Goal: Information Seeking & Learning: Learn about a topic

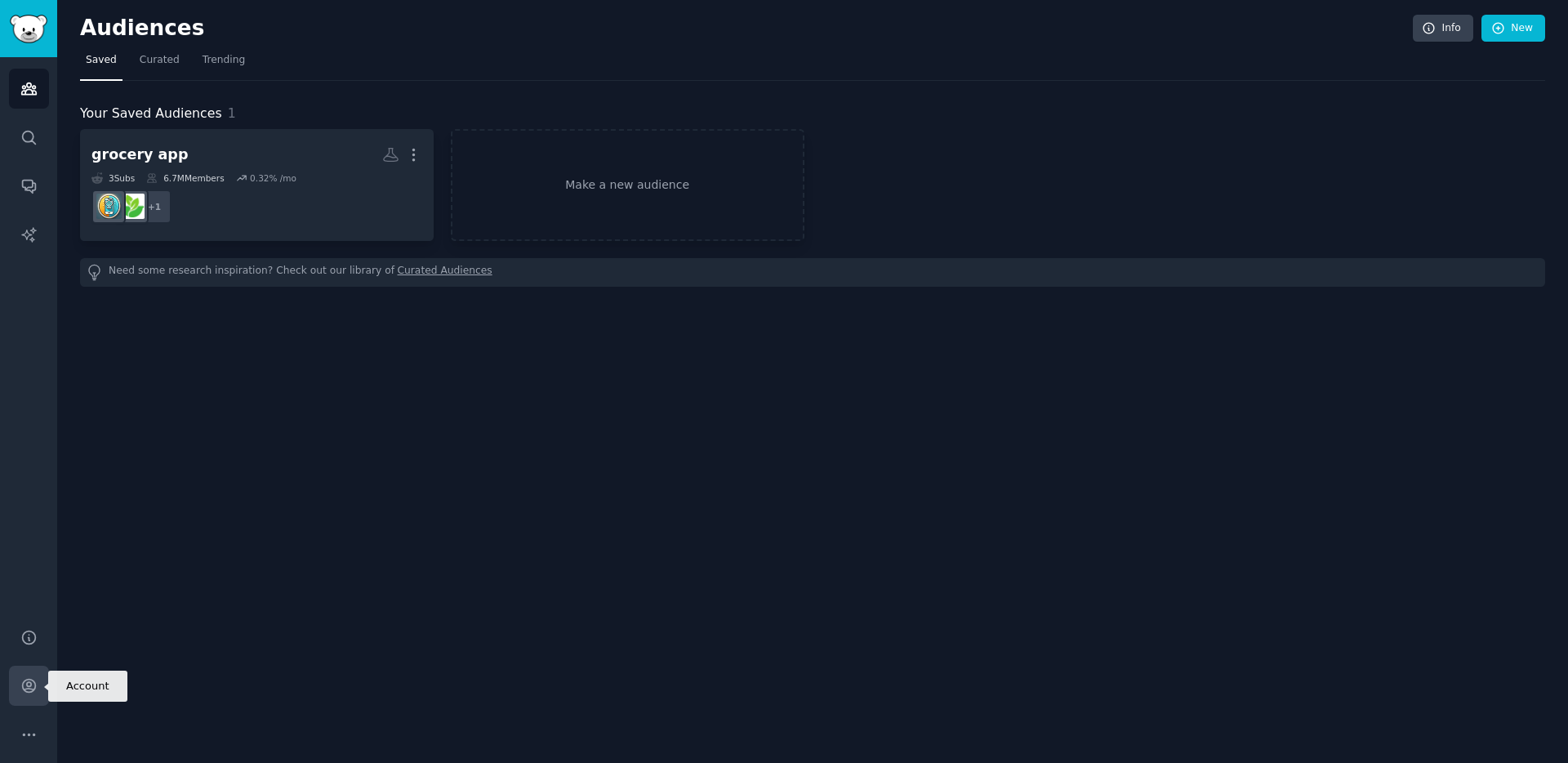
click at [25, 684] on icon "Sidebar" at bounding box center [28, 686] width 13 height 13
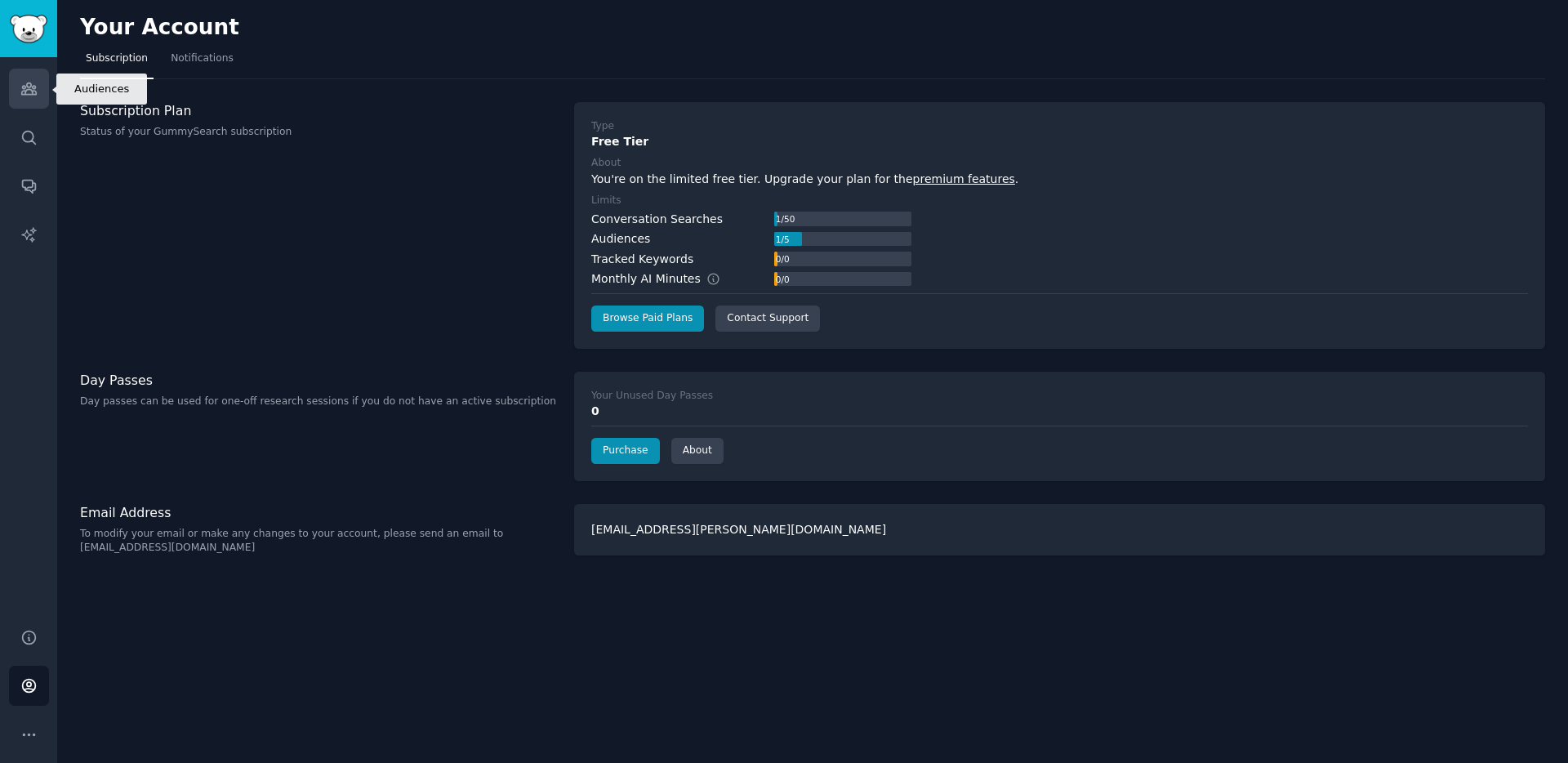
click at [24, 93] on icon "Sidebar" at bounding box center [28, 89] width 15 height 11
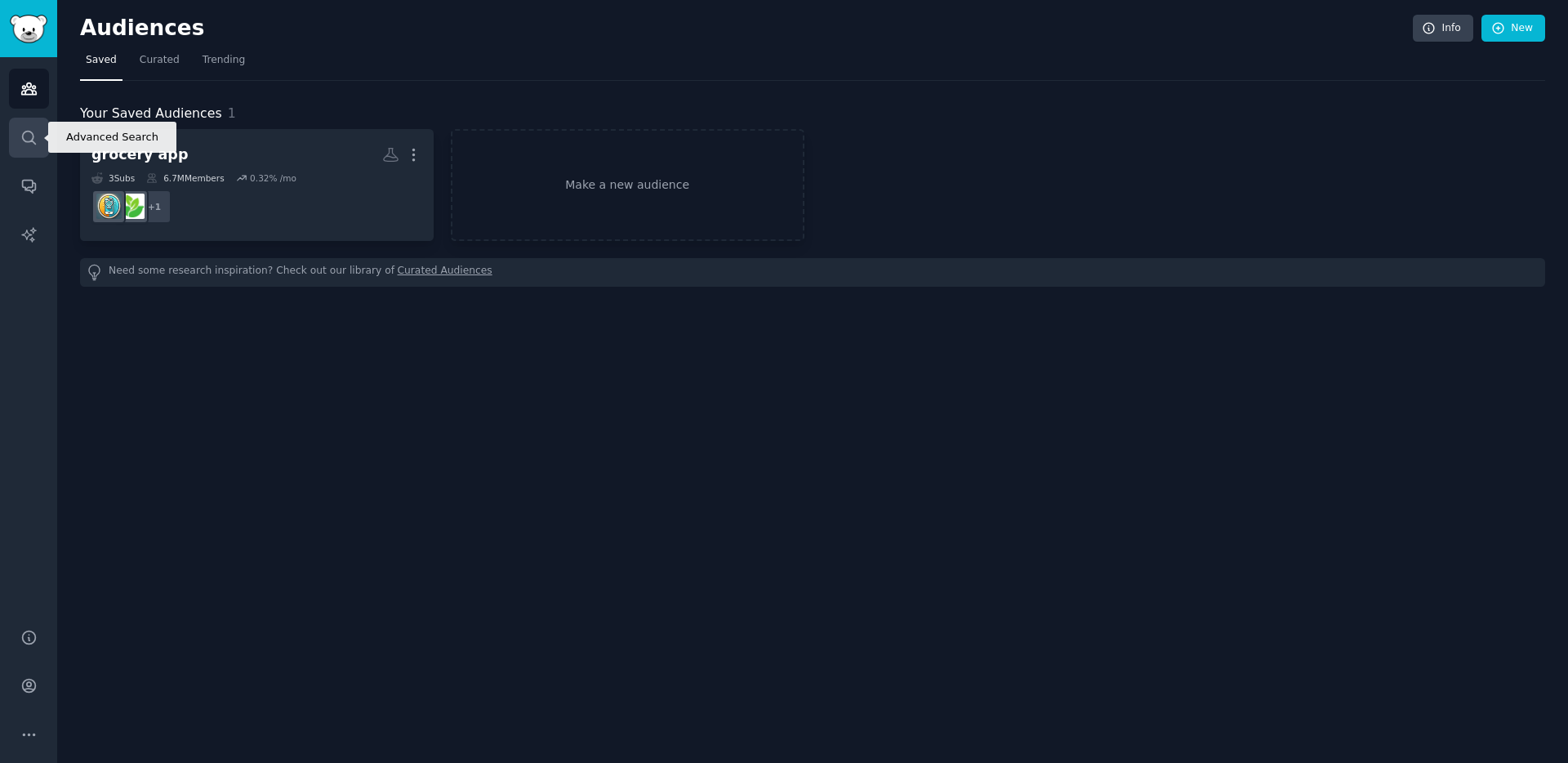
click at [23, 131] on icon "Sidebar" at bounding box center [30, 138] width 17 height 17
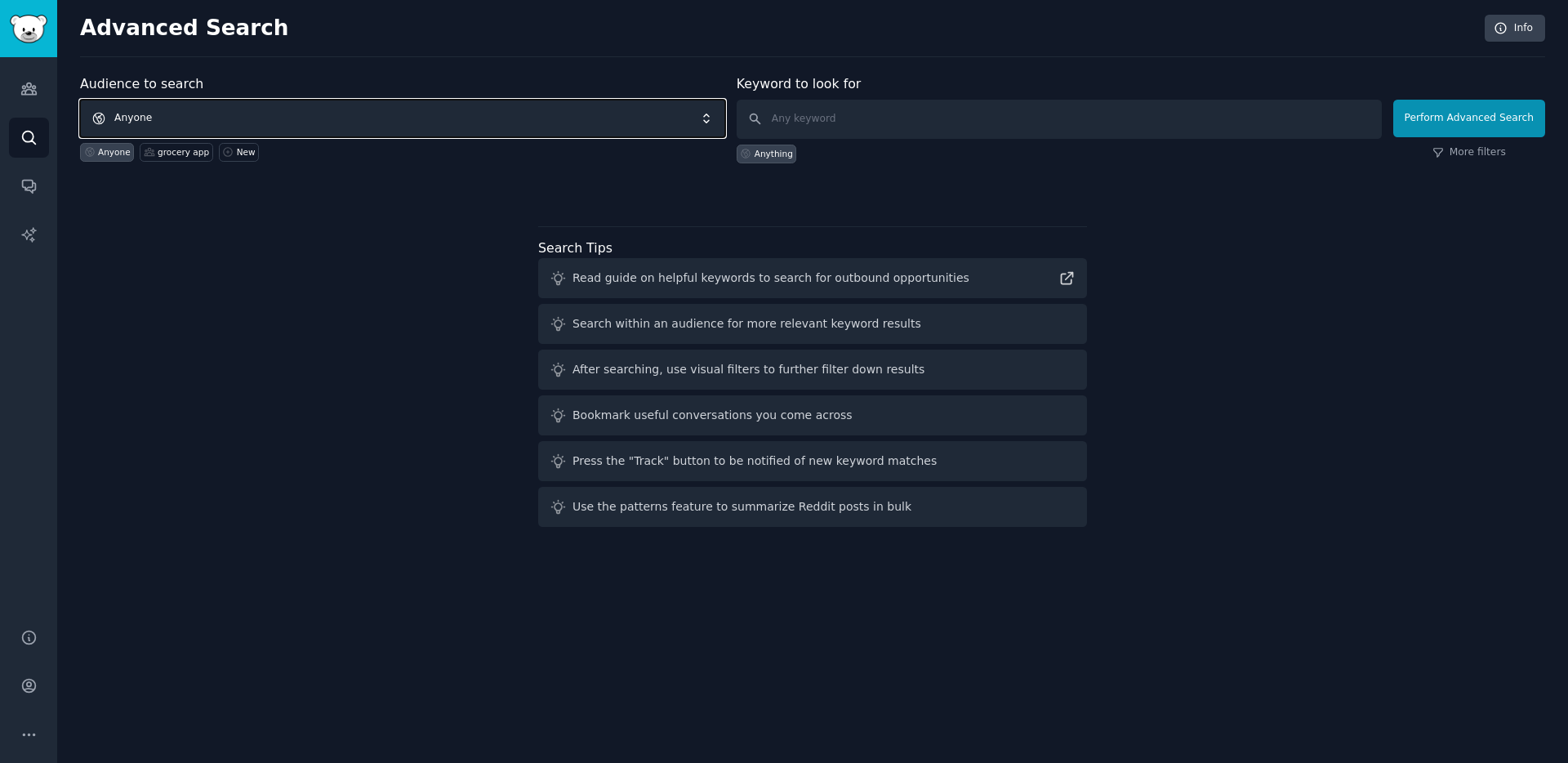
click at [195, 111] on span "Anyone" at bounding box center [402, 118] width 645 height 37
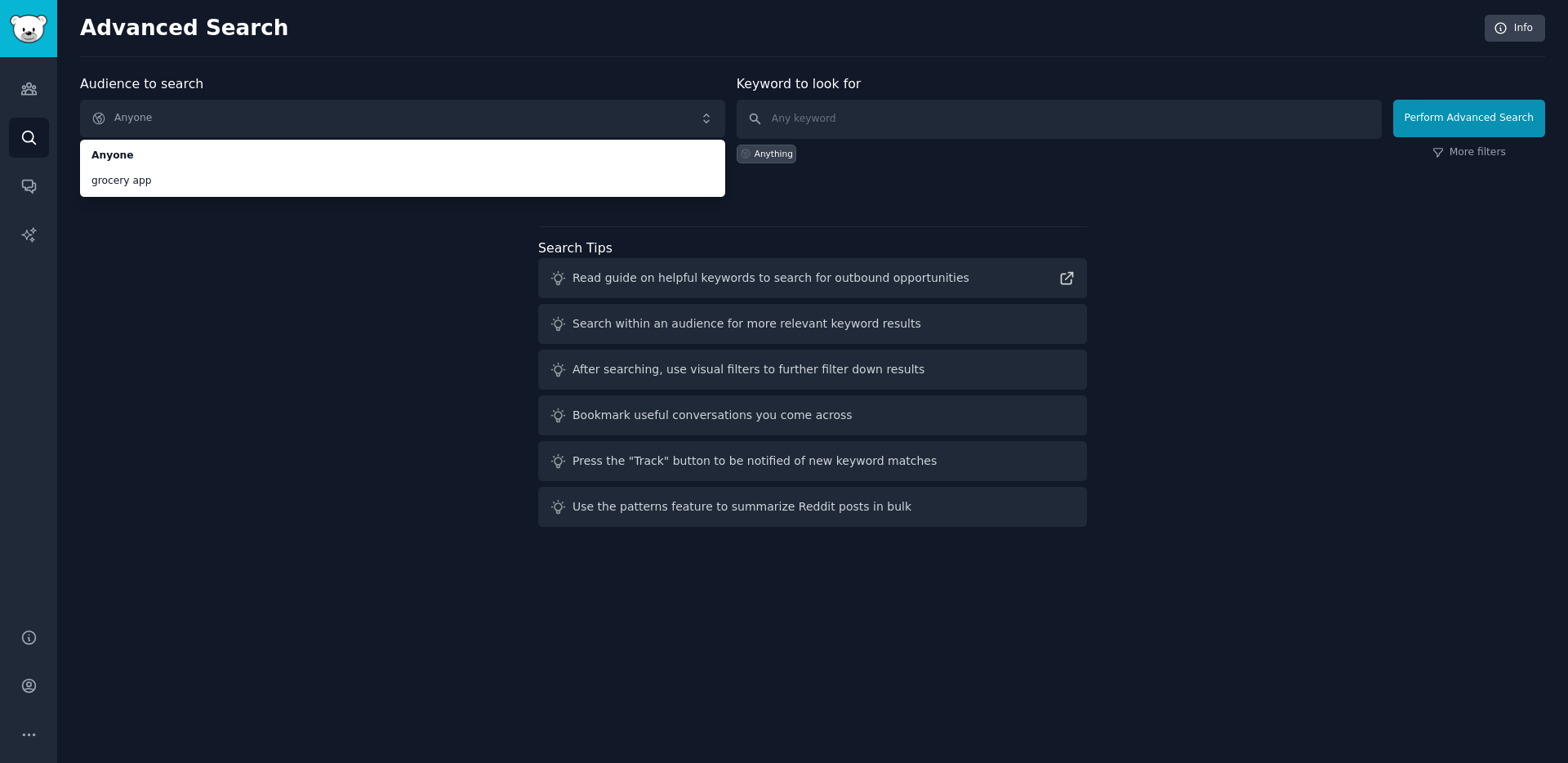
drag, startPoint x: 198, startPoint y: 334, endPoint x: 208, endPoint y: 324, distance: 14.1
click at [198, 334] on div "Audience to search Anyone Anyone grocery app Anyone grocery app New Keyword to …" at bounding box center [813, 304] width 1466 height 459
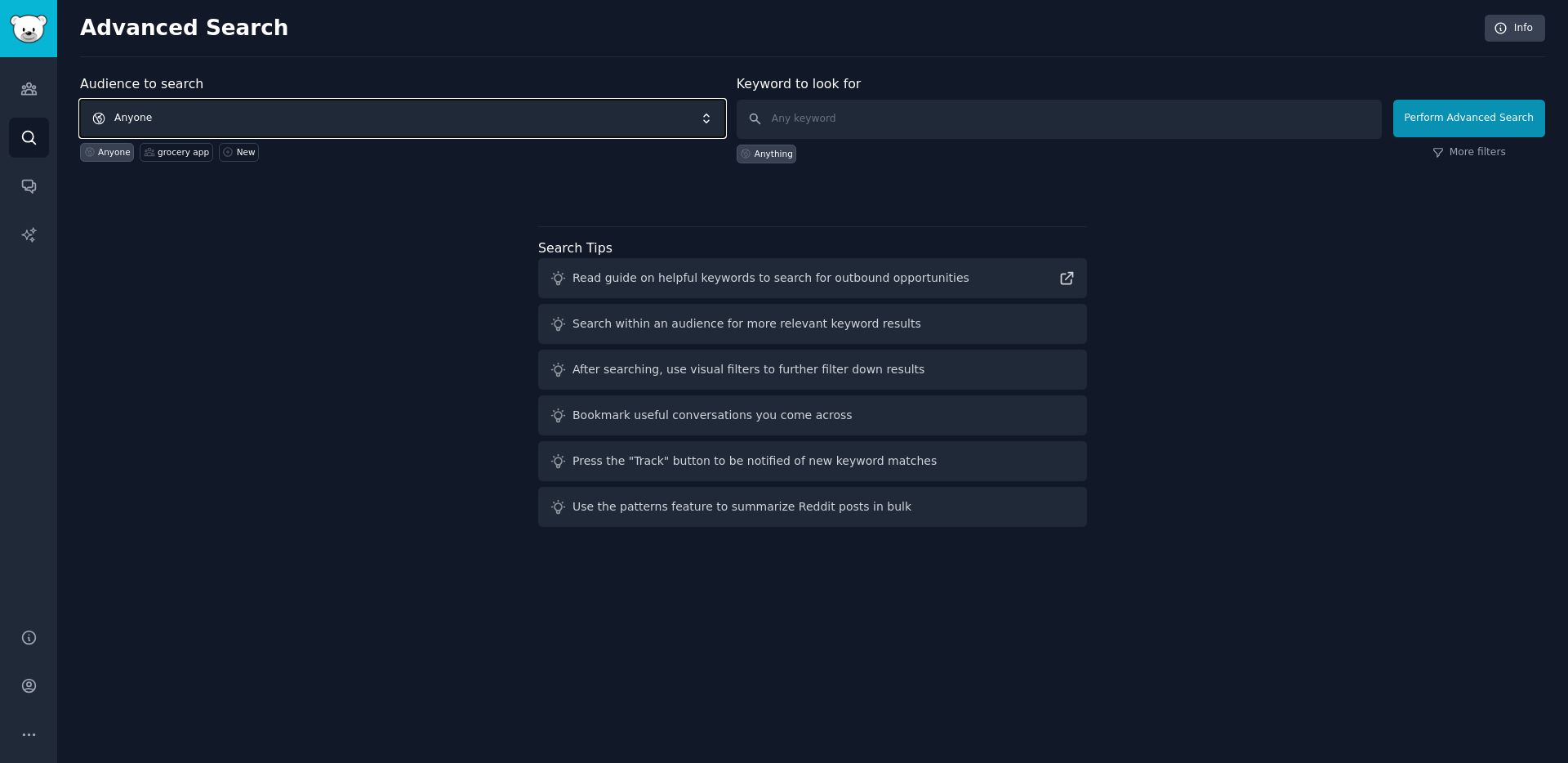
click at [517, 124] on span "Anyone" at bounding box center [402, 118] width 645 height 37
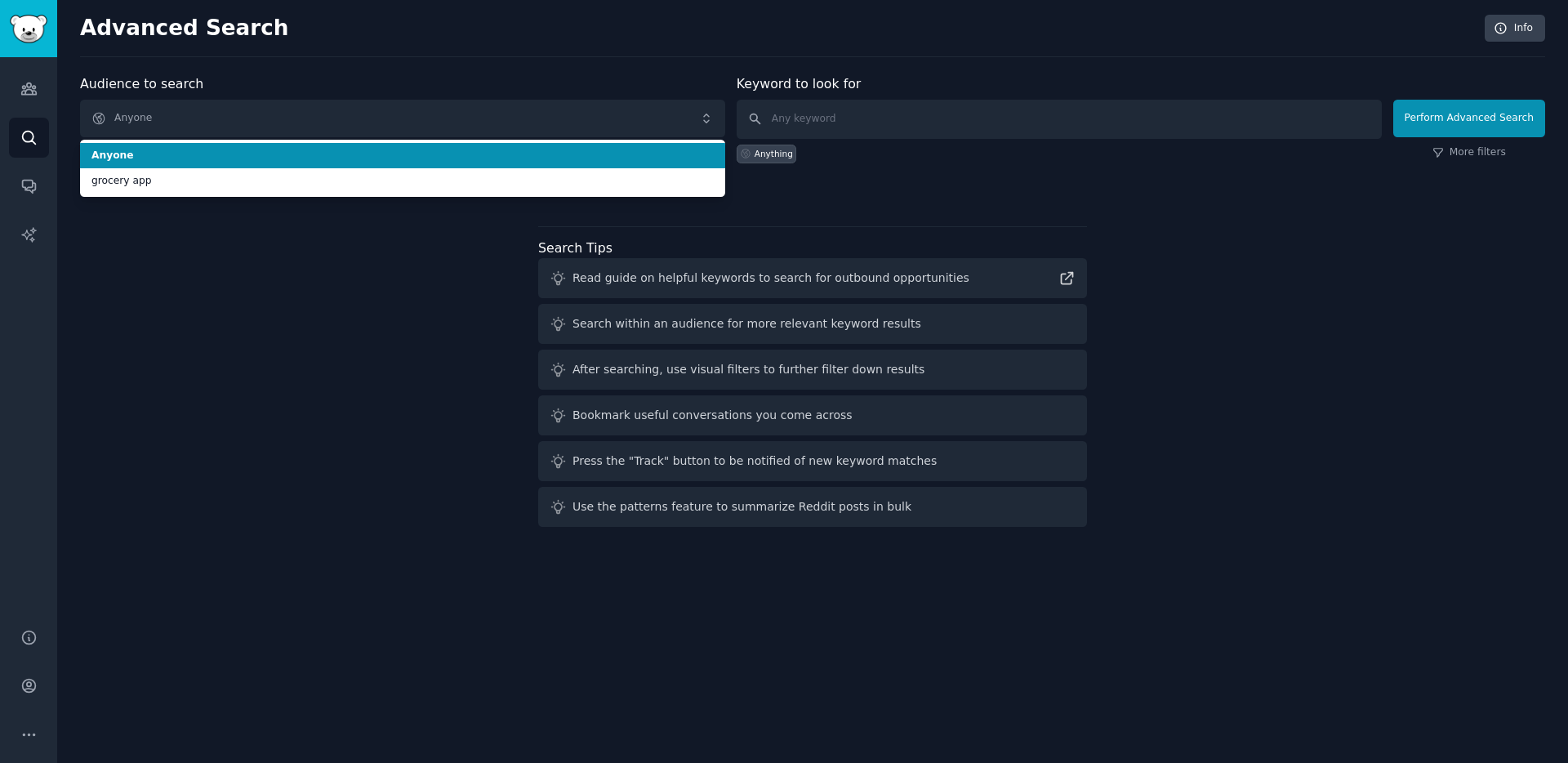
click at [394, 143] on li "Anyone" at bounding box center [402, 156] width 645 height 26
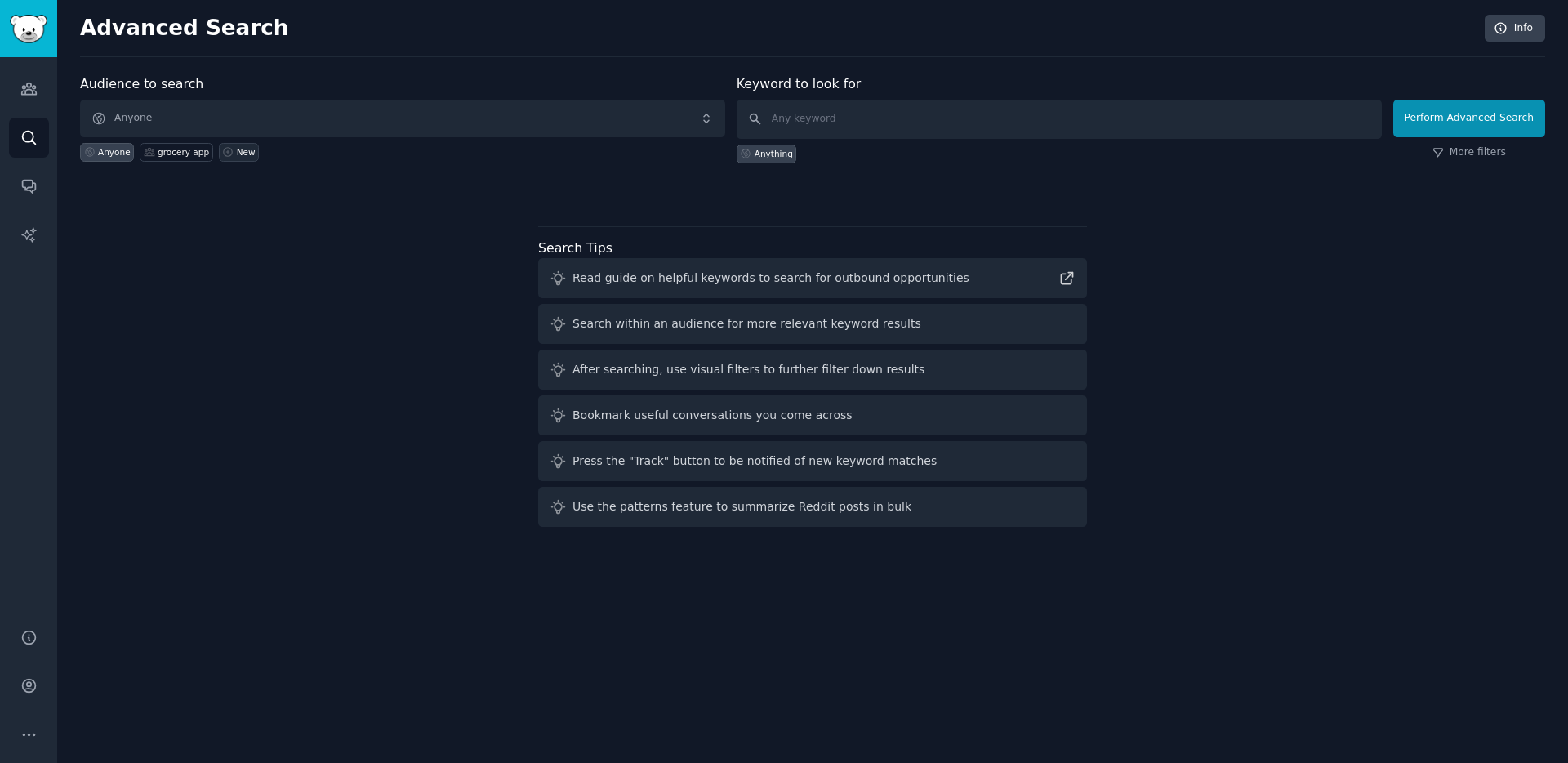
click at [224, 151] on icon at bounding box center [228, 152] width 9 height 9
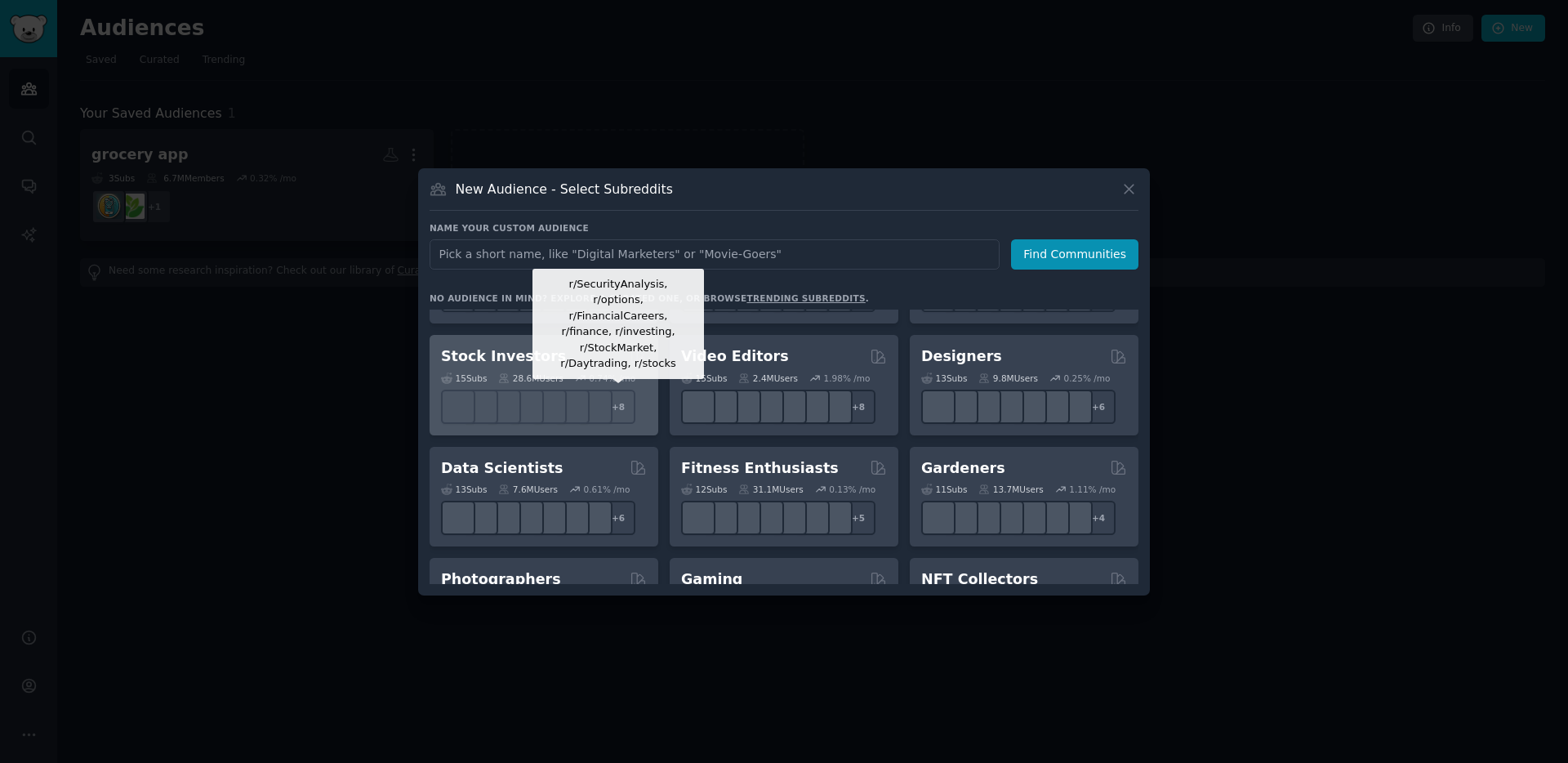
scroll to position [94, 0]
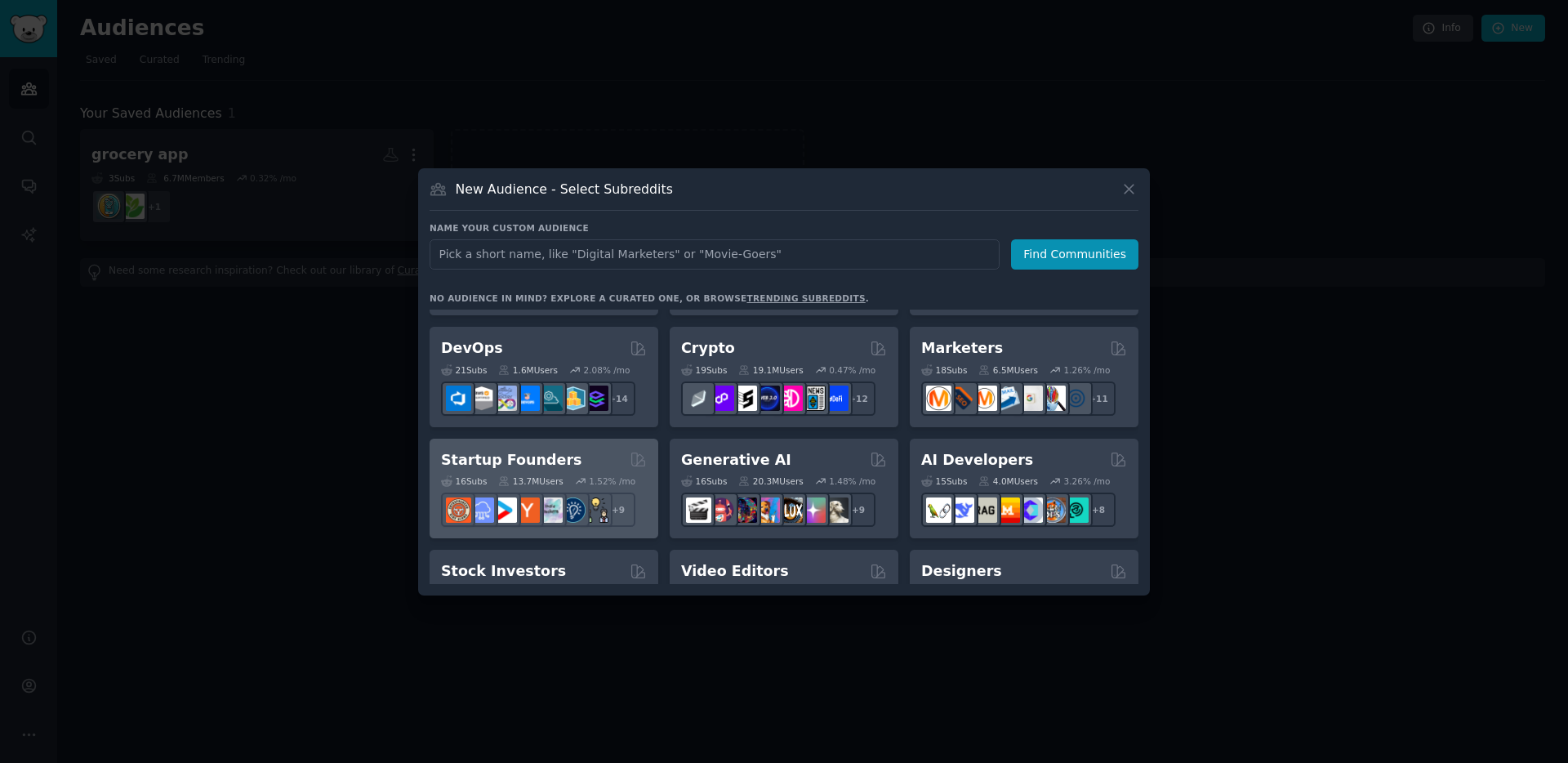
click at [531, 451] on h2 "Startup Founders" at bounding box center [511, 460] width 141 height 21
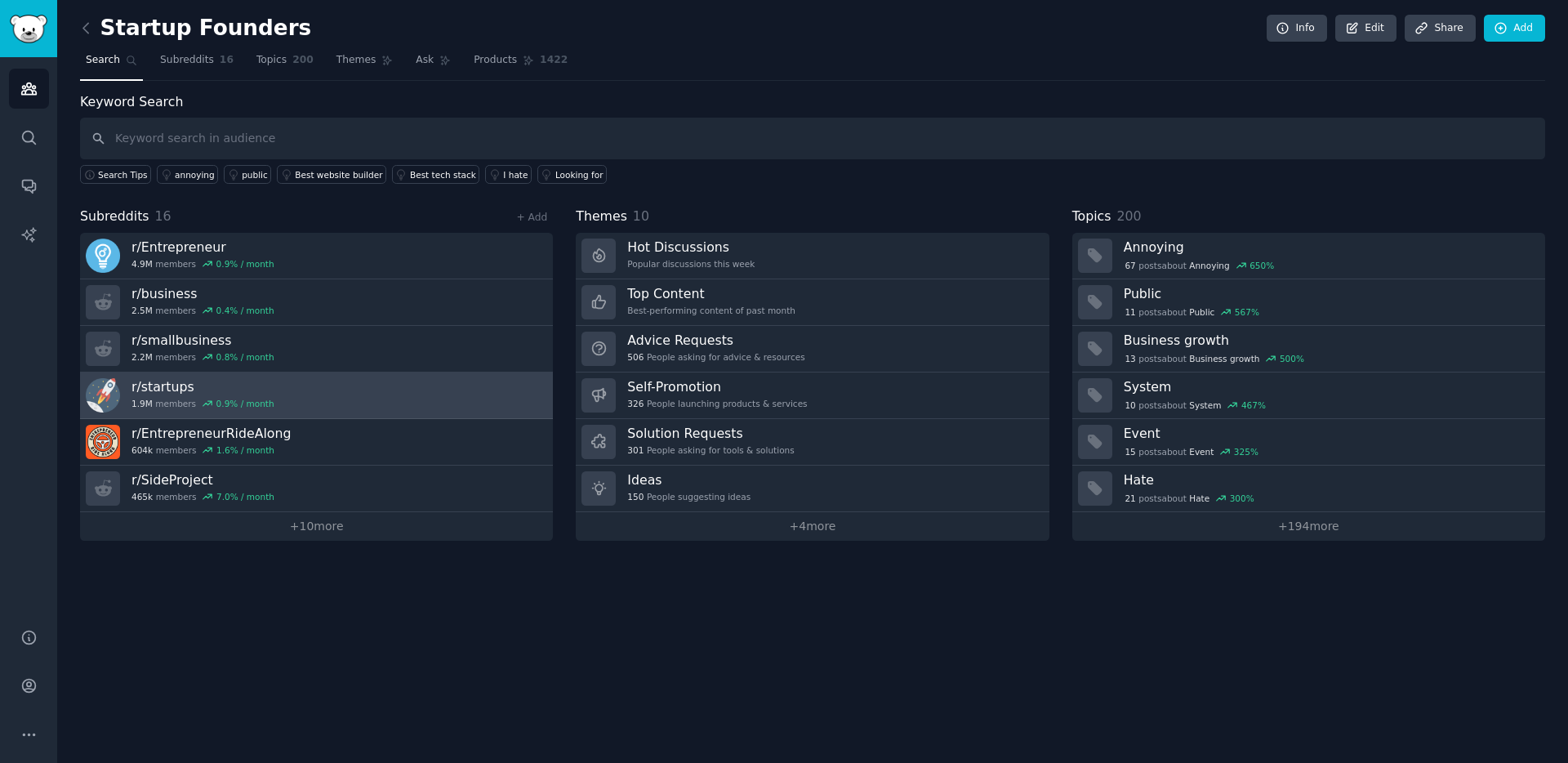
click at [324, 385] on link "r/ startups 1.9M members 0.9 % / month" at bounding box center [316, 396] width 473 height 47
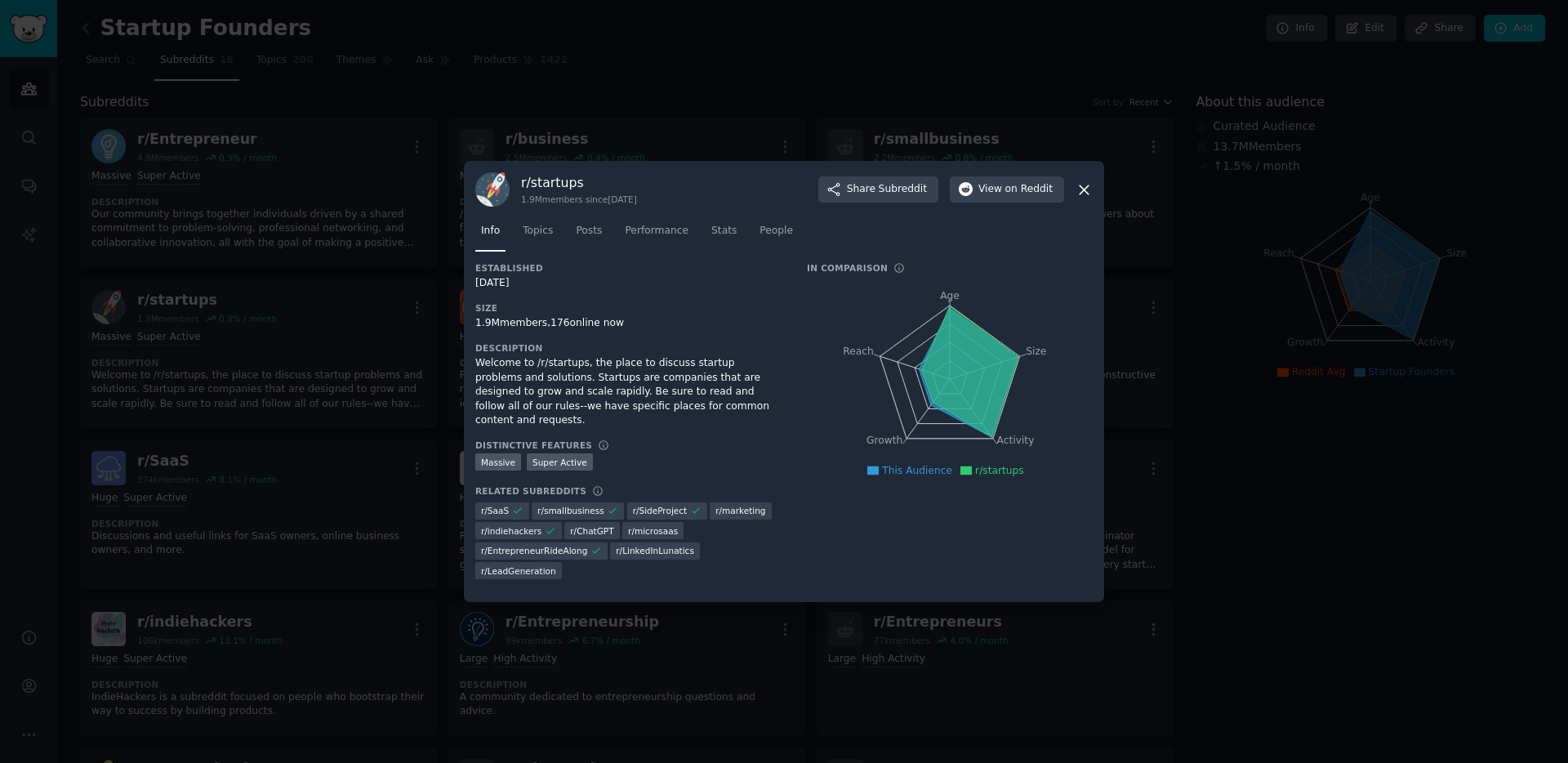
click at [1084, 191] on icon at bounding box center [1084, 190] width 9 height 9
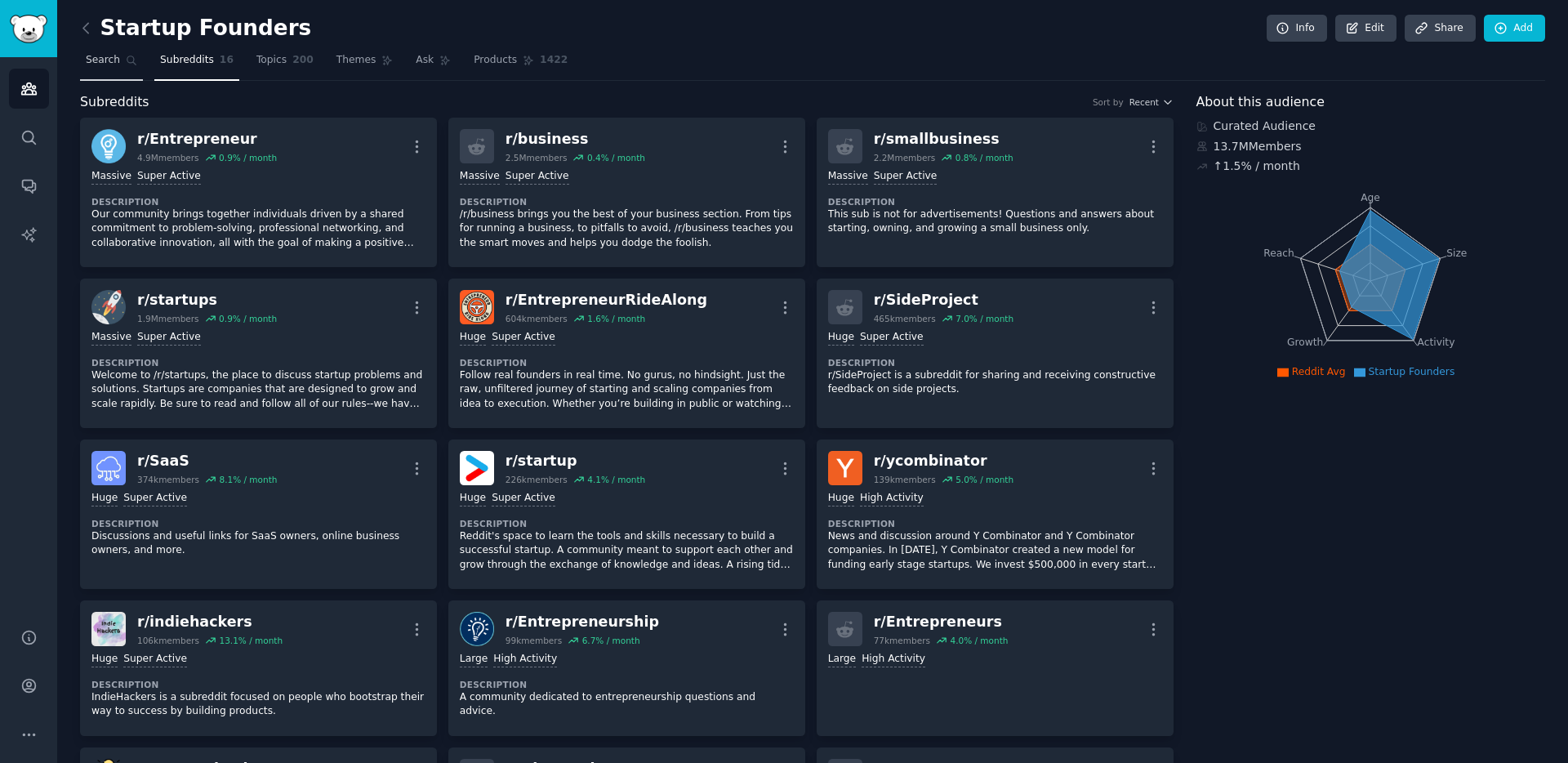
click at [80, 62] on link "Search" at bounding box center [111, 64] width 63 height 34
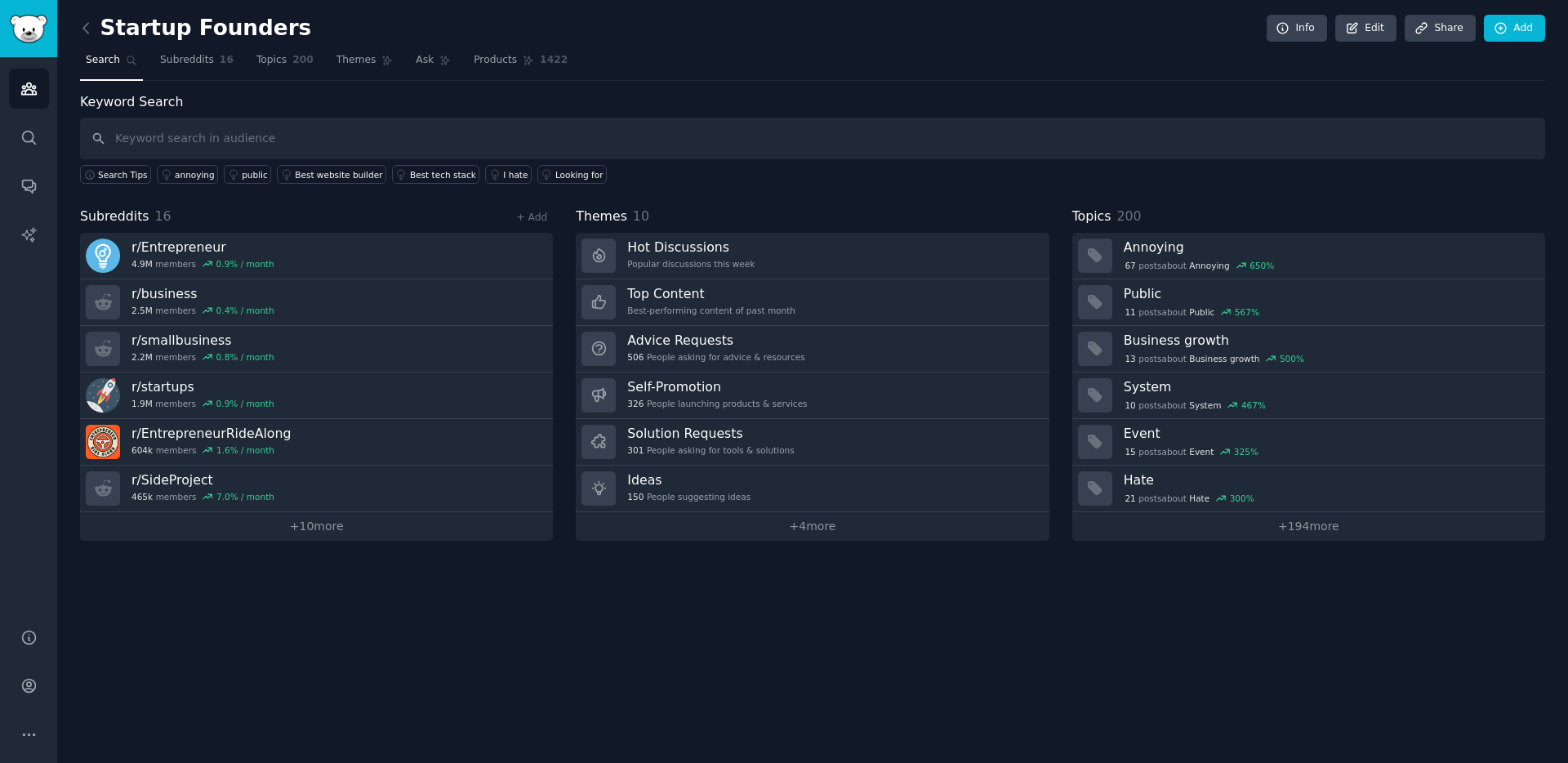
click at [226, 132] on input "text" at bounding box center [813, 138] width 1466 height 42
type input "k"
type input "kid screen time"
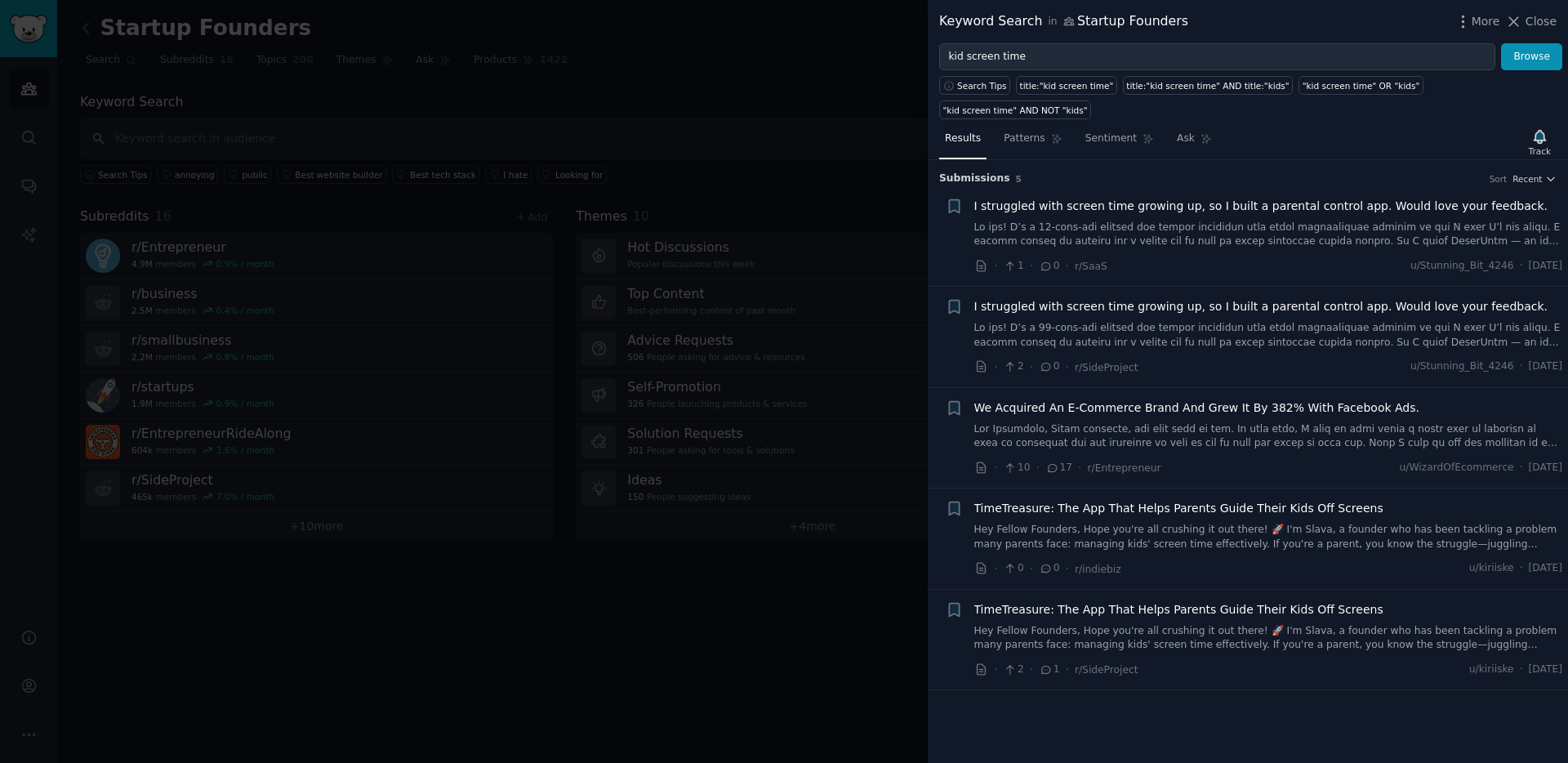
click at [875, 121] on div at bounding box center [784, 381] width 1568 height 763
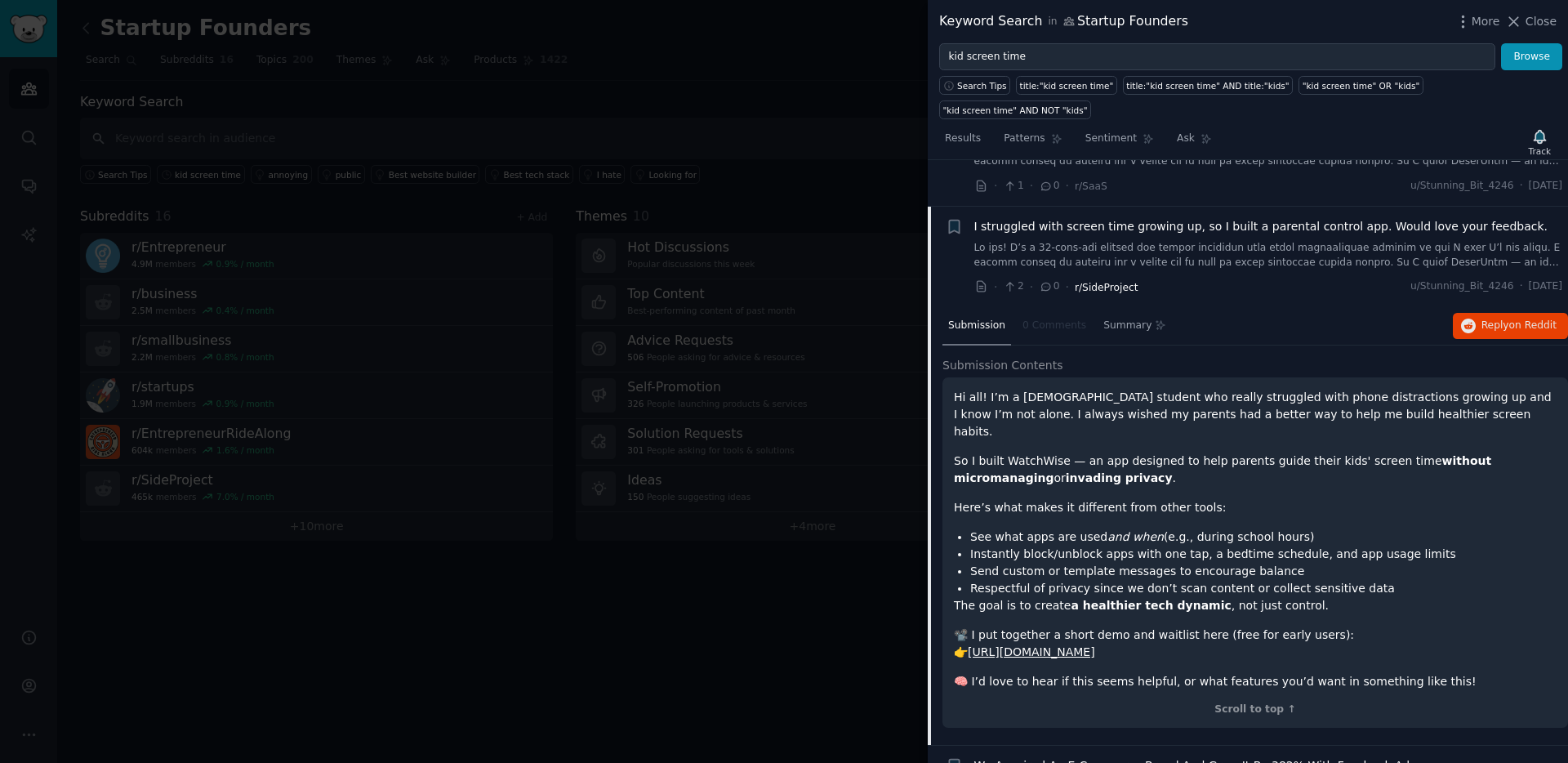
scroll to position [76, 0]
click at [1103, 339] on div "Summary" at bounding box center [1135, 330] width 75 height 39
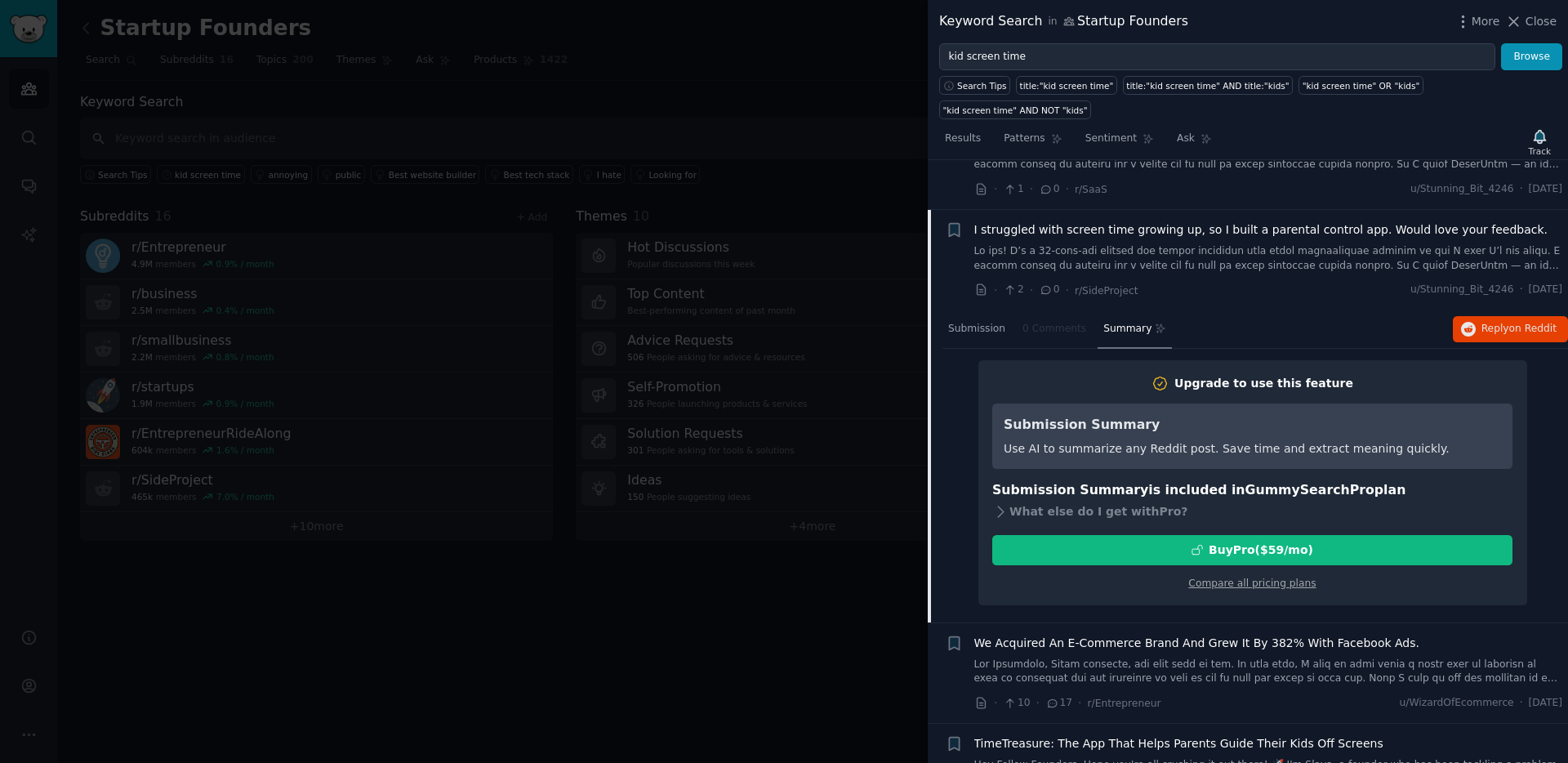
click at [843, 115] on div at bounding box center [784, 381] width 1568 height 763
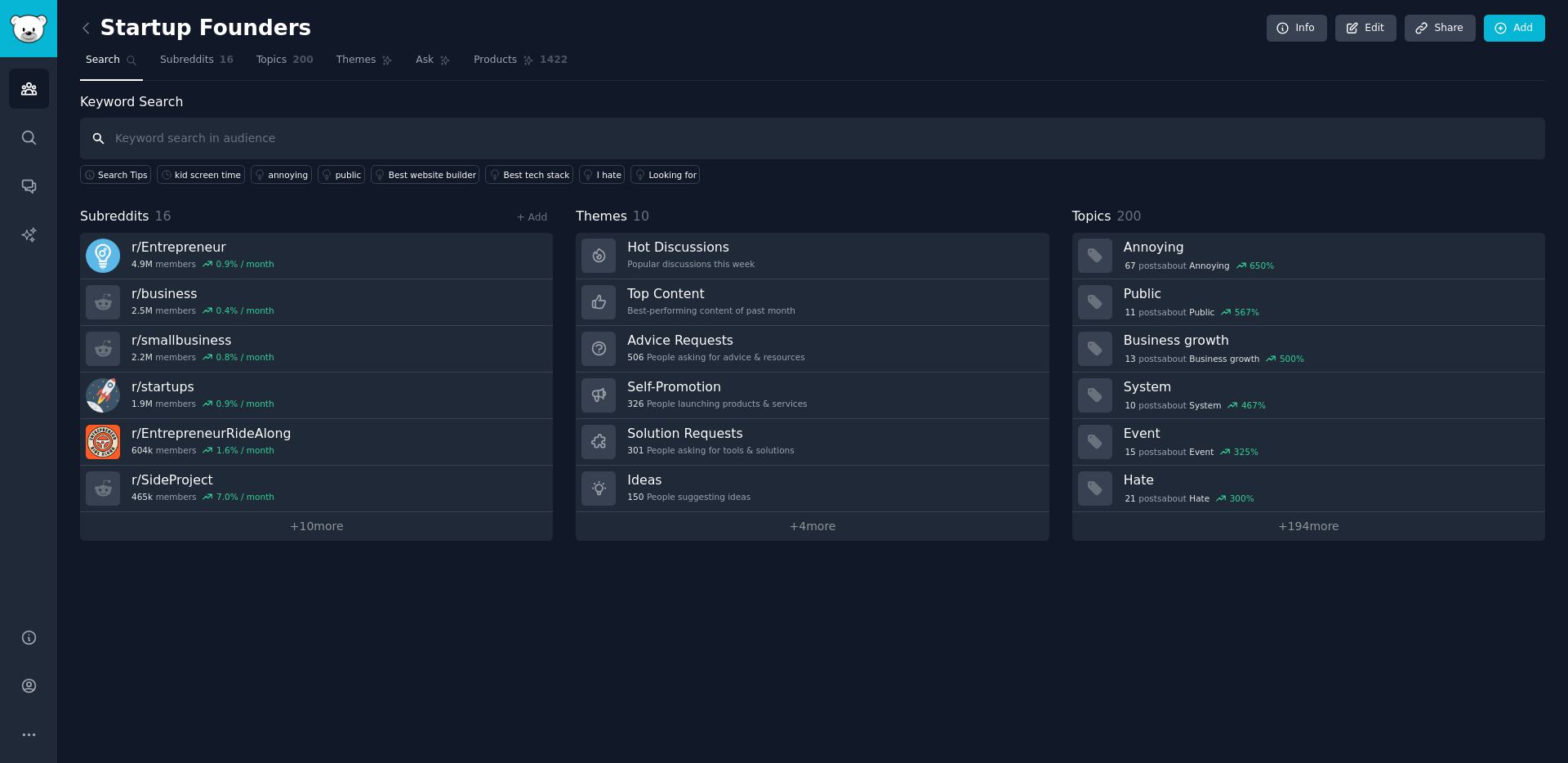
click at [216, 144] on input "text" at bounding box center [813, 138] width 1466 height 42
click at [117, 172] on span "Search Tips" at bounding box center [122, 174] width 49 height 11
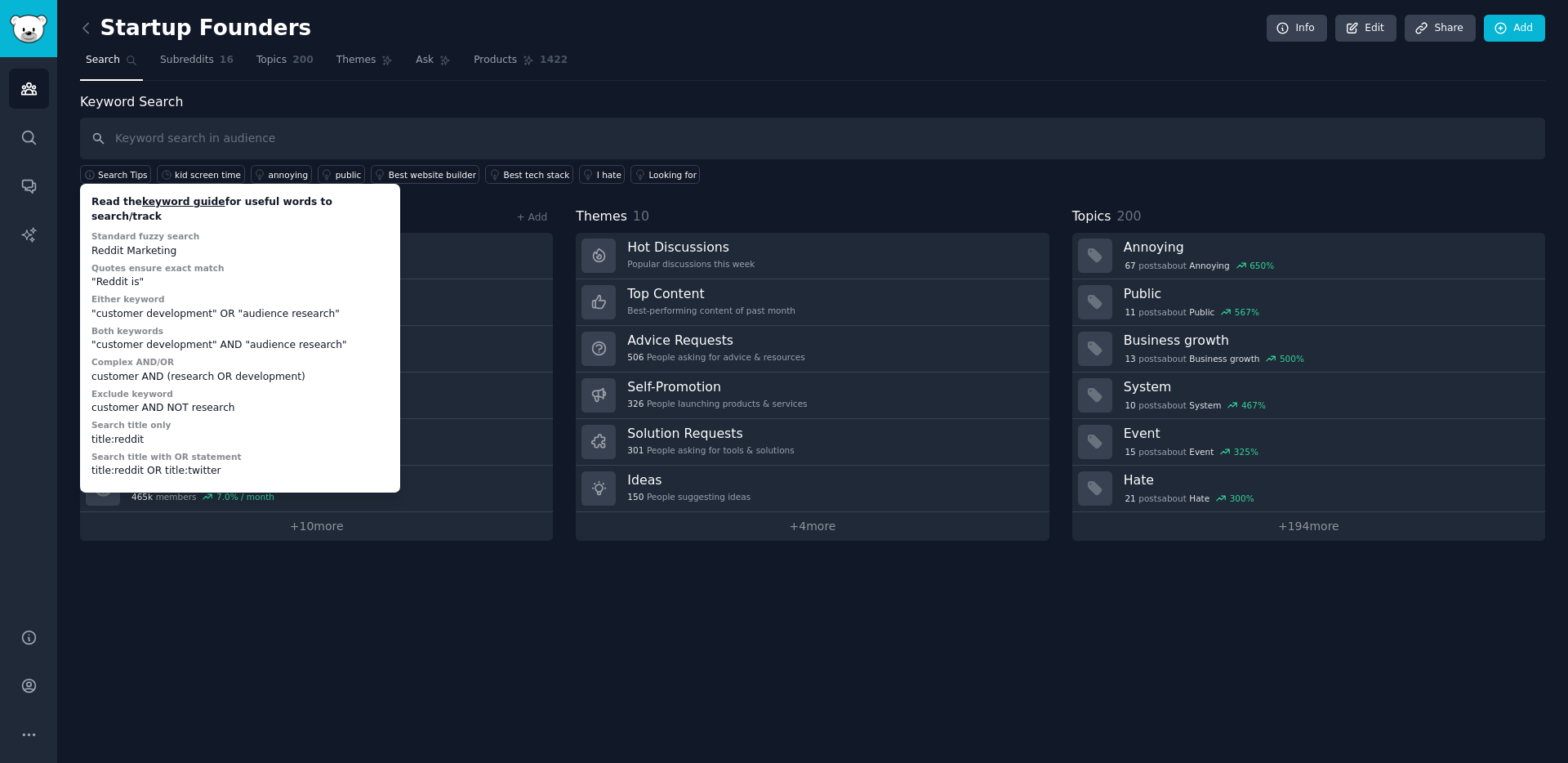
click at [271, 604] on div "Startup Founders Info Edit Share Add Search Subreddits 16 Topics 200 Themes Ask…" at bounding box center [813, 381] width 1511 height 763
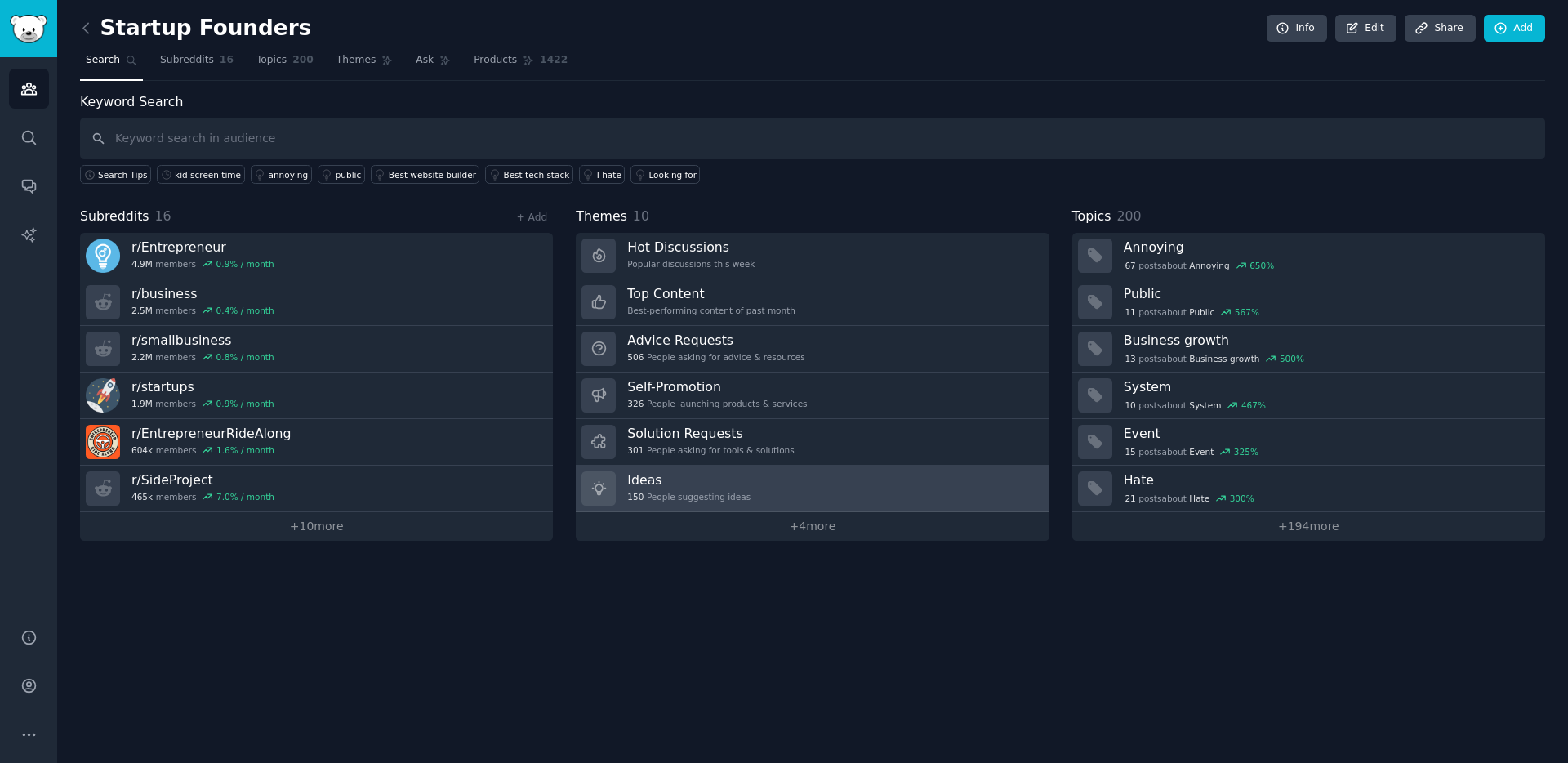
click at [692, 485] on h3 "Ideas" at bounding box center [689, 480] width 123 height 17
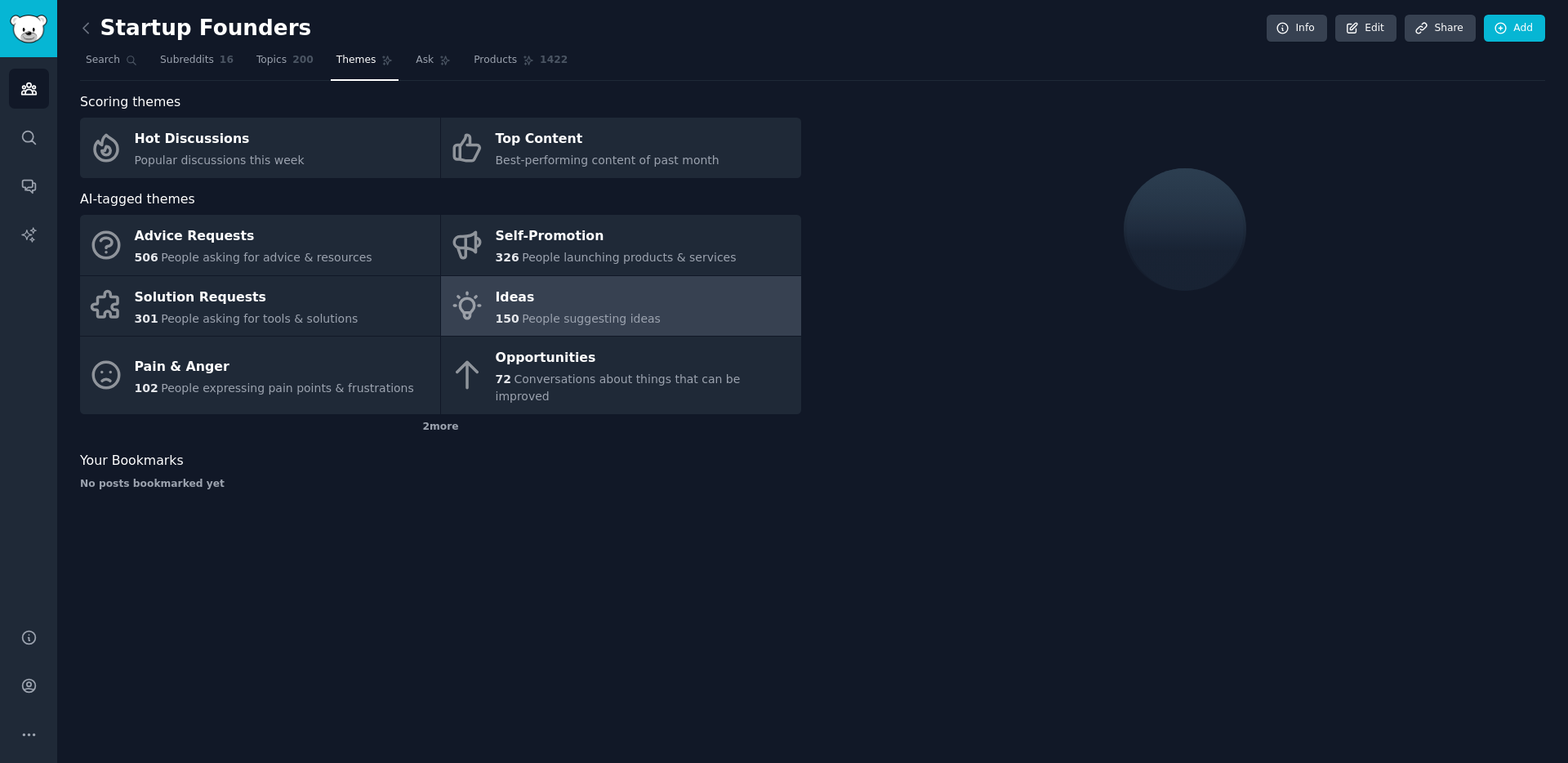
click at [556, 312] on span "People suggesting ideas" at bounding box center [591, 318] width 139 height 13
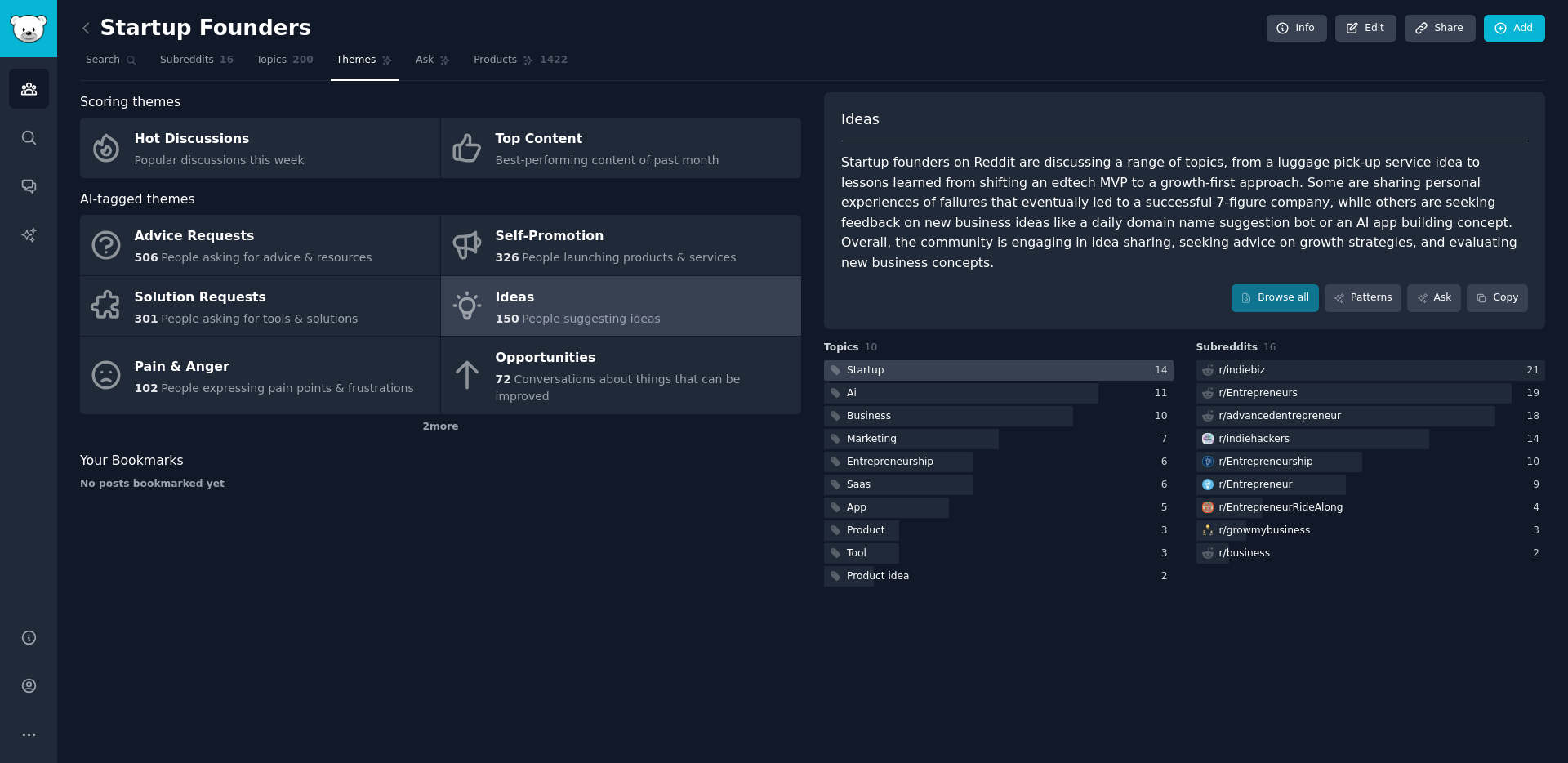
click at [932, 360] on div at bounding box center [998, 371] width 350 height 21
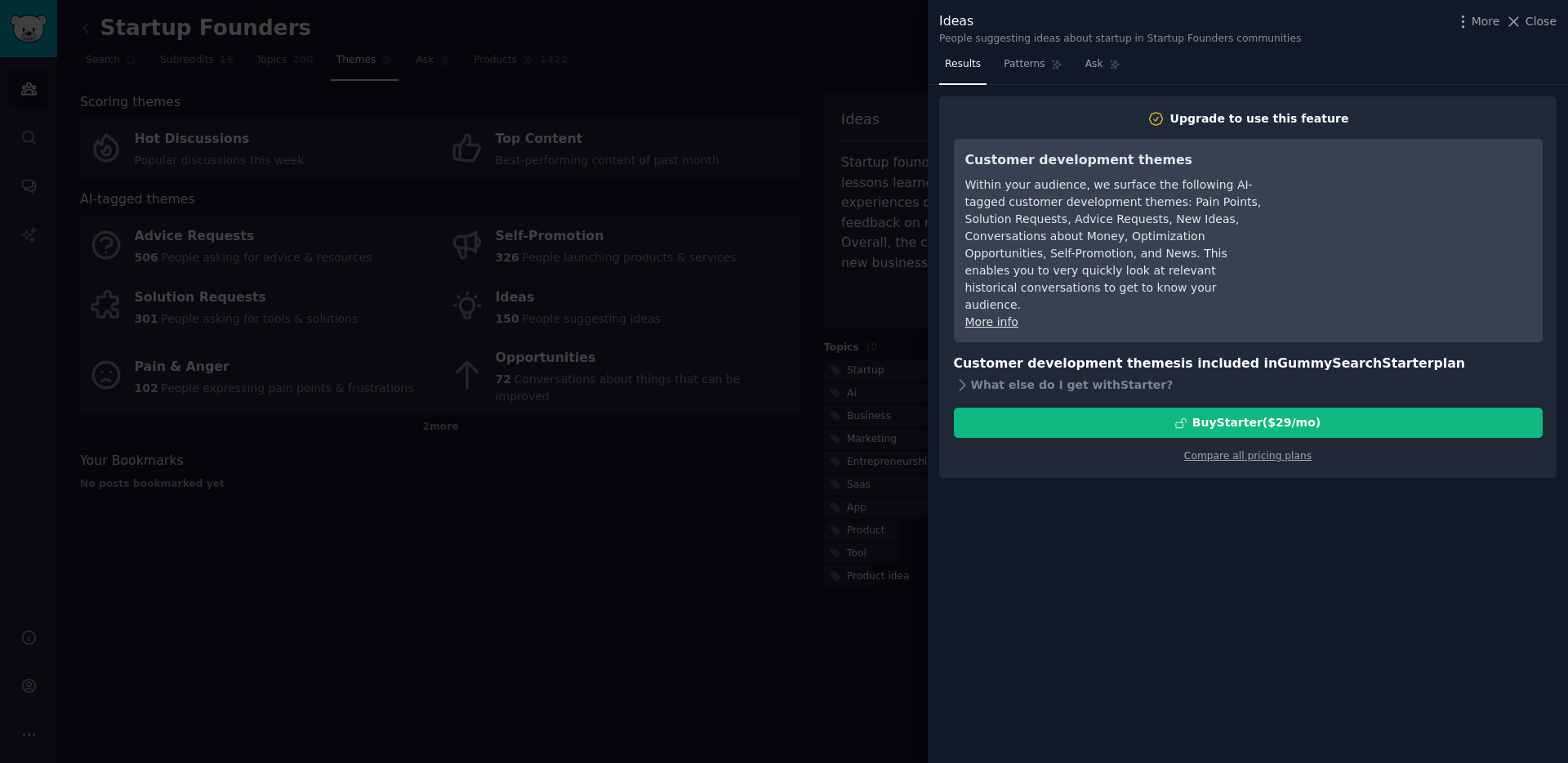
click at [807, 514] on div at bounding box center [784, 381] width 1568 height 763
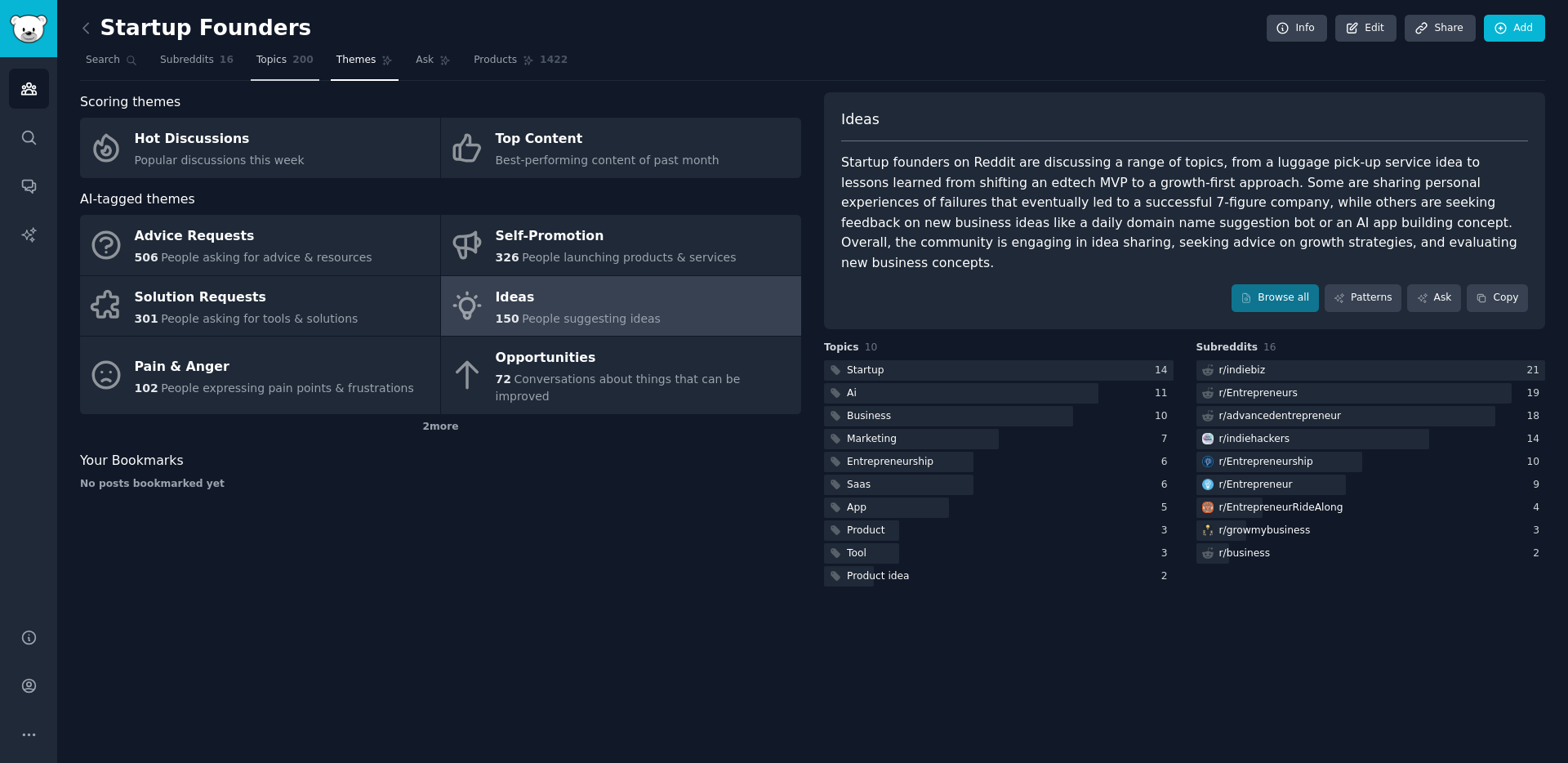
drag, startPoint x: 292, startPoint y: 64, endPoint x: 283, endPoint y: 78, distance: 16.6
click at [293, 64] on span "200" at bounding box center [303, 60] width 21 height 15
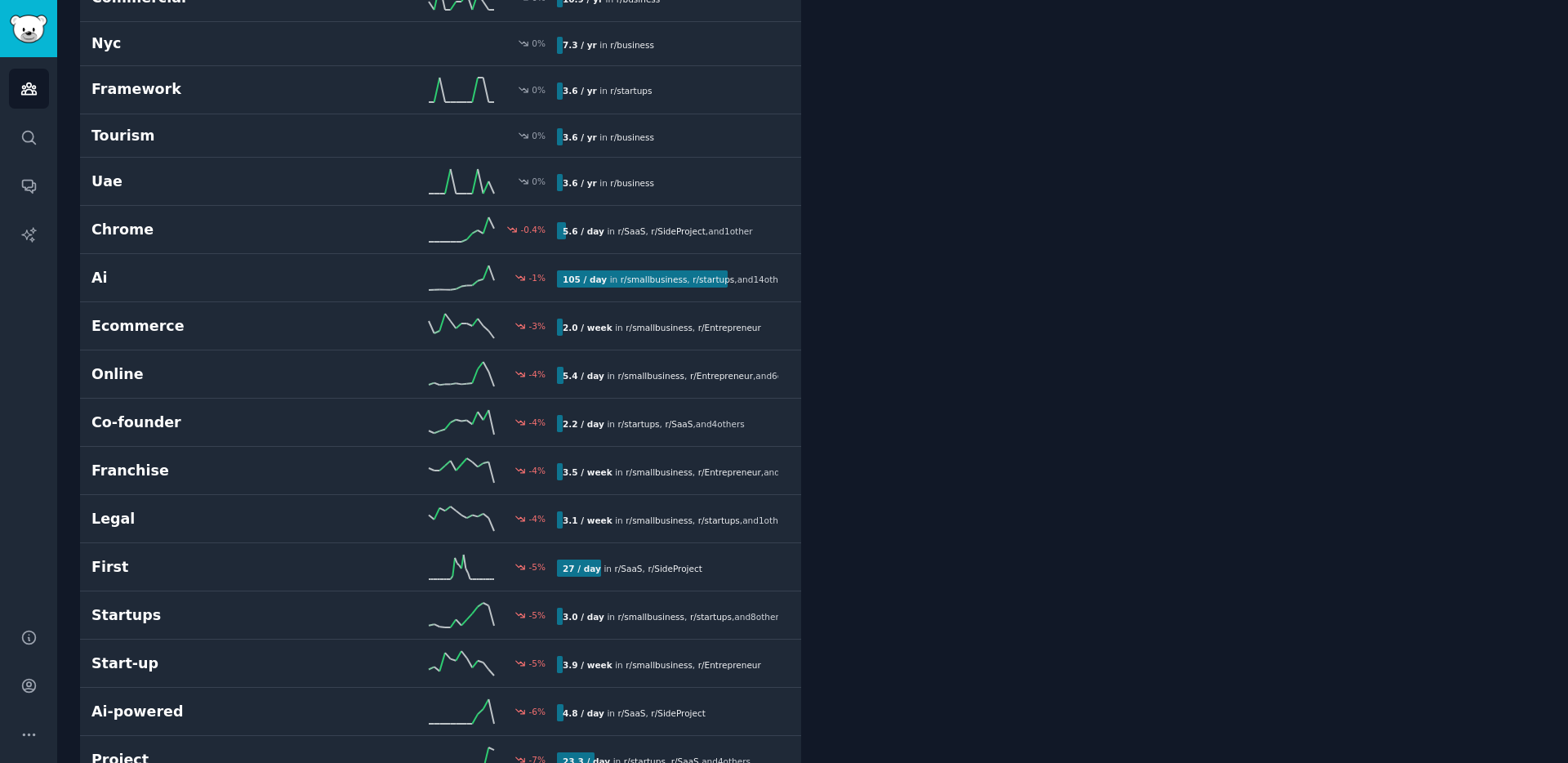
scroll to position [8542, 0]
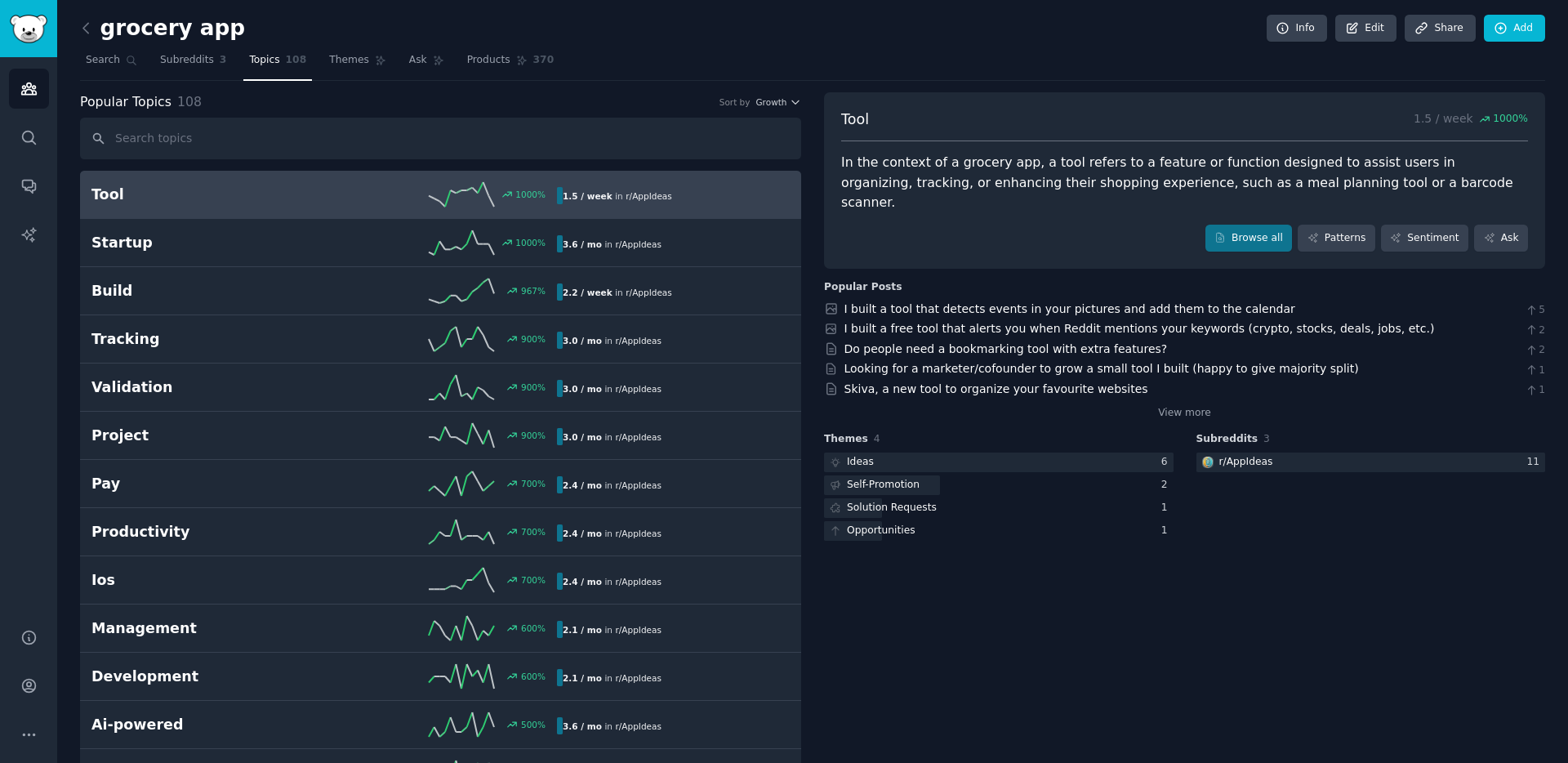
drag, startPoint x: 1012, startPoint y: 615, endPoint x: 1008, endPoint y: 589, distance: 26.3
